Goal: Register for event/course

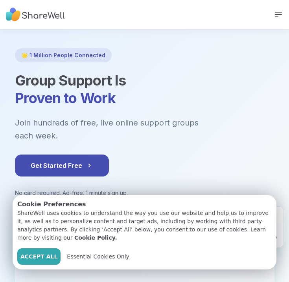
click at [86, 255] on span "Essential Cookies Only" at bounding box center [98, 257] width 62 height 8
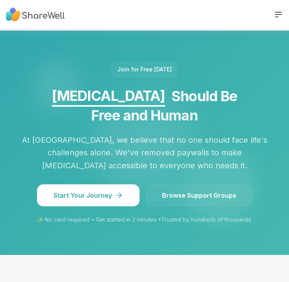
scroll to position [1043, 0]
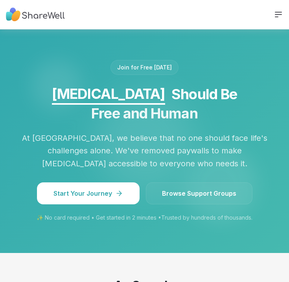
click at [177, 198] on link "Browse Support Groups" at bounding box center [199, 194] width 106 height 22
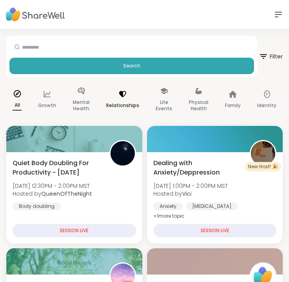
click at [124, 95] on icon at bounding box center [122, 94] width 7 height 6
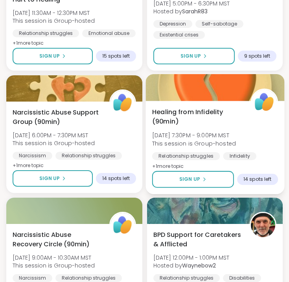
scroll to position [1291, 0]
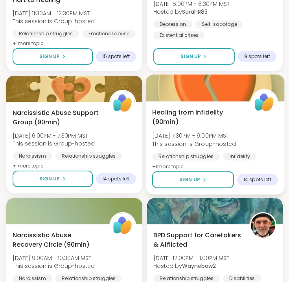
click at [207, 121] on span "Healing from Infidelity (90min)" at bounding box center [196, 117] width 89 height 19
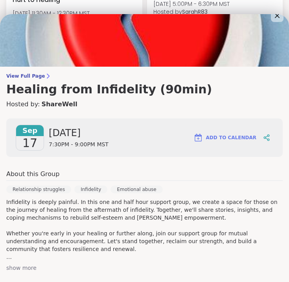
scroll to position [5, 0]
